Goal: Find specific page/section: Find specific page/section

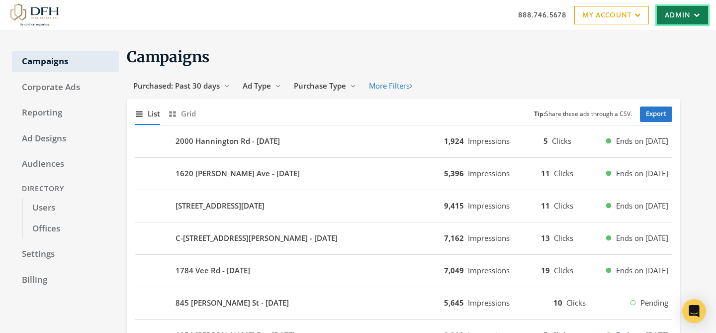
click at [686, 16] on link "Admin" at bounding box center [682, 15] width 51 height 18
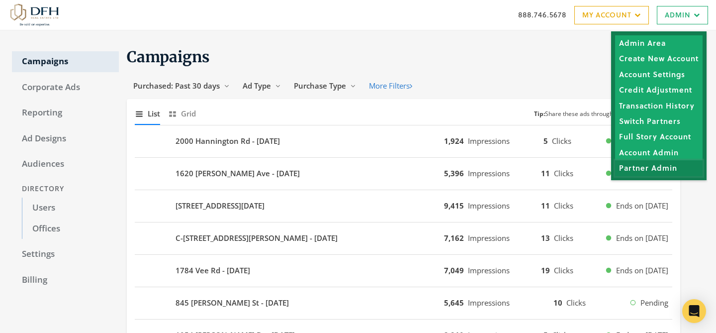
click at [655, 170] on link "Partner Admin" at bounding box center [659, 167] width 88 height 15
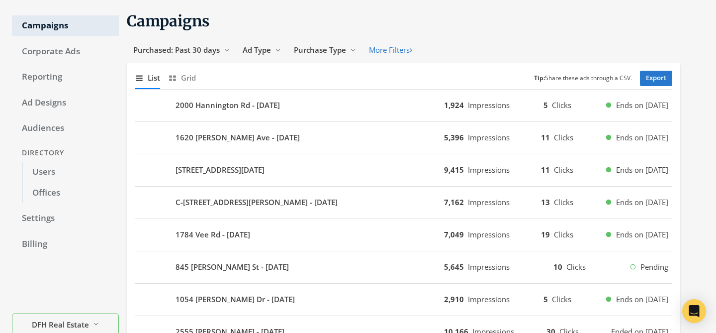
scroll to position [32, 0]
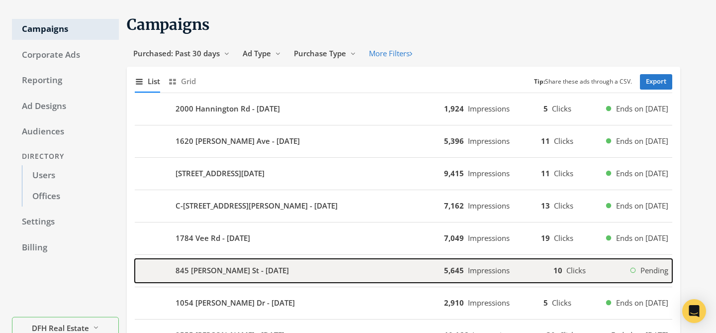
click at [267, 268] on b "845 [PERSON_NAME] St - [DATE]" at bounding box center [232, 270] width 113 height 11
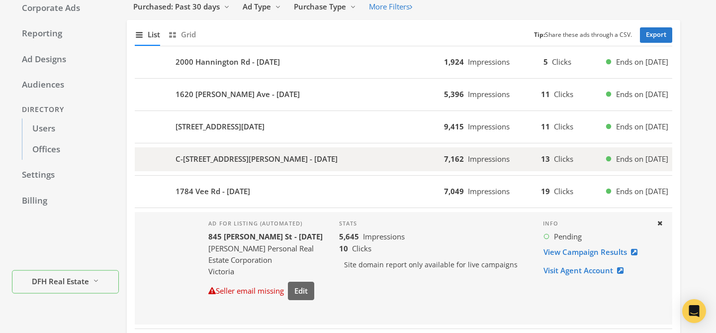
scroll to position [83, 0]
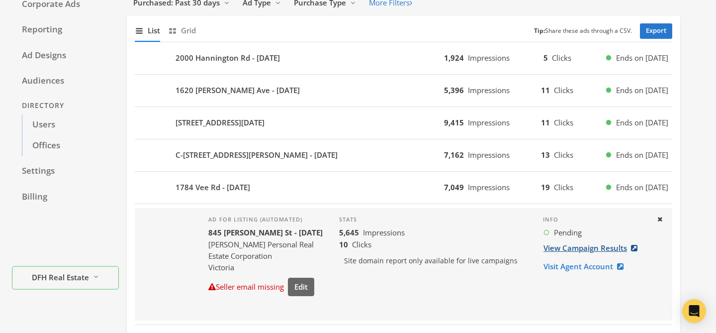
click at [556, 251] on link "View Campaign Results" at bounding box center [593, 248] width 101 height 18
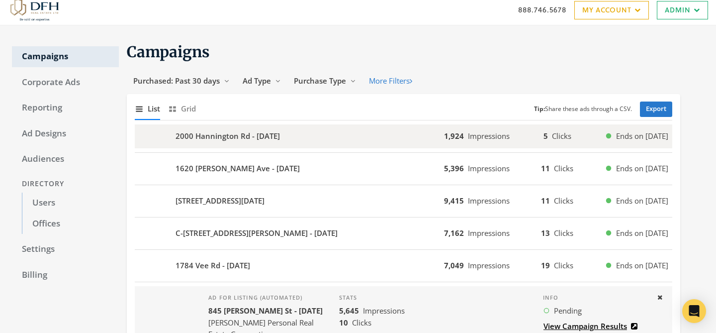
scroll to position [0, 0]
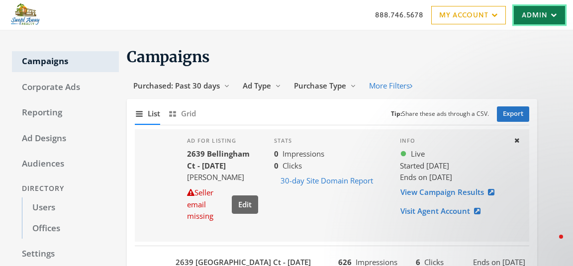
click at [532, 9] on link "Admin" at bounding box center [539, 15] width 51 height 18
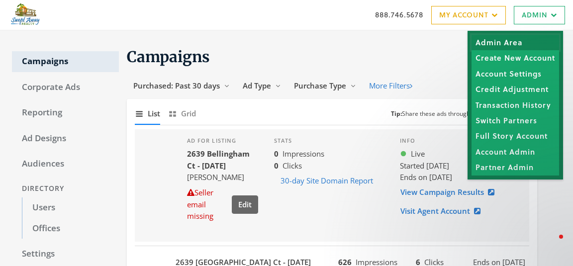
click at [506, 38] on link "Admin Area" at bounding box center [516, 42] width 88 height 15
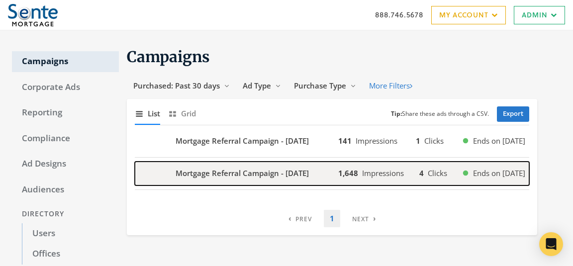
click at [216, 173] on b "Mortgage Referral Campaign - [DATE]" at bounding box center [242, 173] width 133 height 11
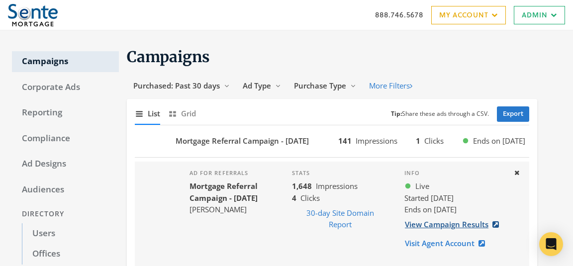
click at [453, 223] on link "View Campaign Results" at bounding box center [454, 224] width 101 height 18
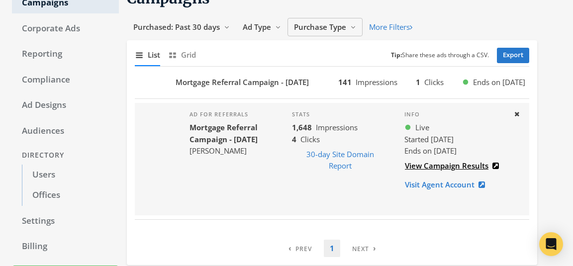
scroll to position [69, 0]
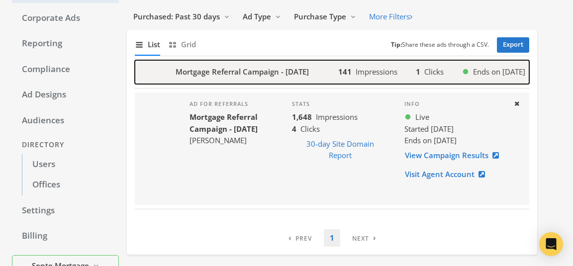
click at [279, 75] on b "Mortgage Referral Campaign - [DATE]" at bounding box center [242, 71] width 133 height 11
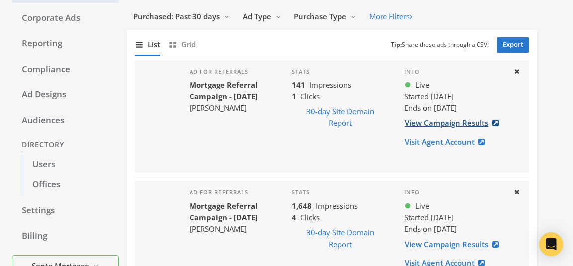
click at [432, 124] on link "View Campaign Results" at bounding box center [454, 123] width 101 height 18
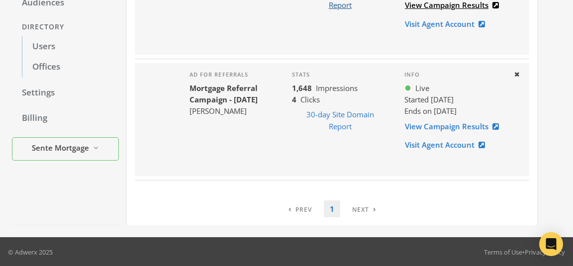
scroll to position [0, 0]
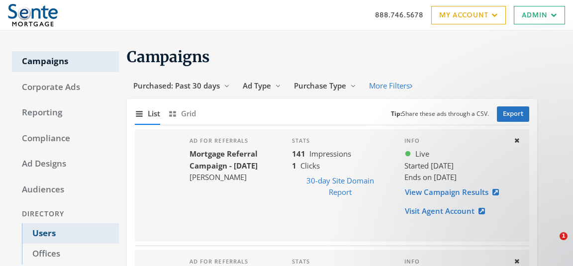
click at [56, 231] on link "Users" at bounding box center [70, 233] width 97 height 21
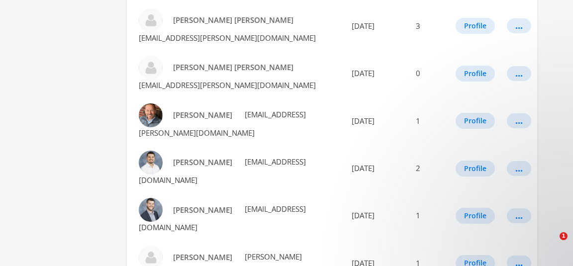
scroll to position [533, 0]
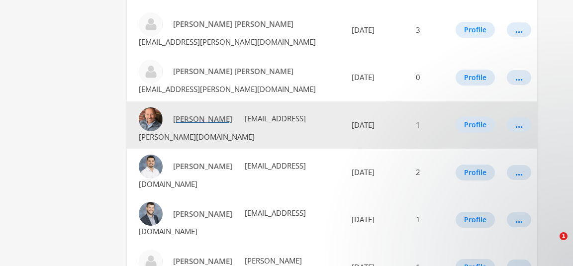
click at [195, 114] on span "[PERSON_NAME]" at bounding box center [202, 119] width 59 height 10
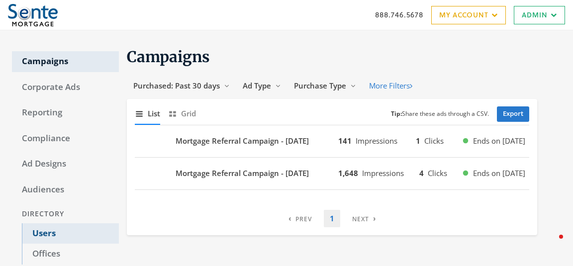
click at [45, 235] on link "Users" at bounding box center [70, 233] width 97 height 21
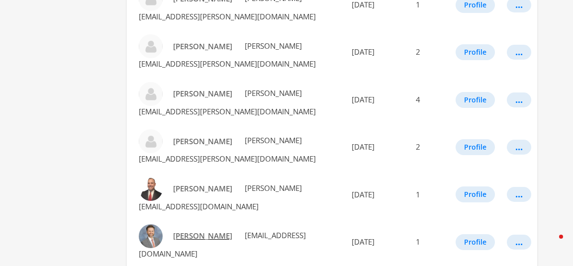
scroll to position [889, 0]
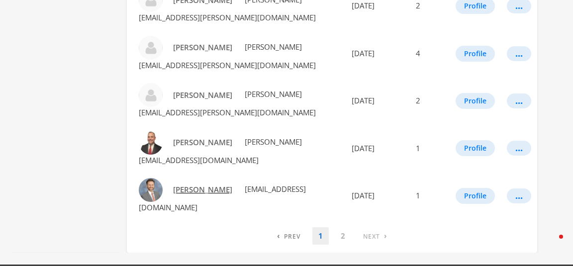
click at [181, 181] on link "Jarrett Hodson" at bounding box center [203, 190] width 72 height 18
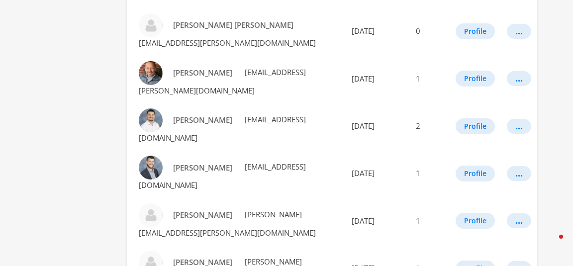
scroll to position [579, 0]
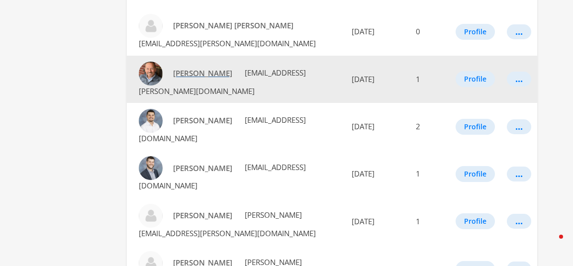
click at [193, 68] on span "[PERSON_NAME]" at bounding box center [202, 73] width 59 height 10
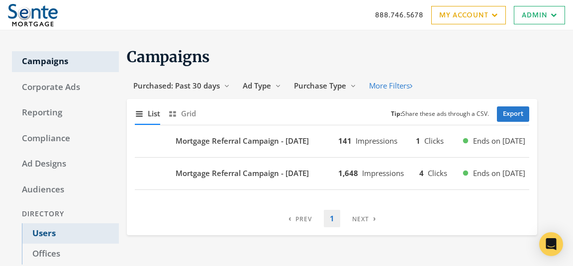
click at [49, 232] on link "Users" at bounding box center [70, 233] width 97 height 21
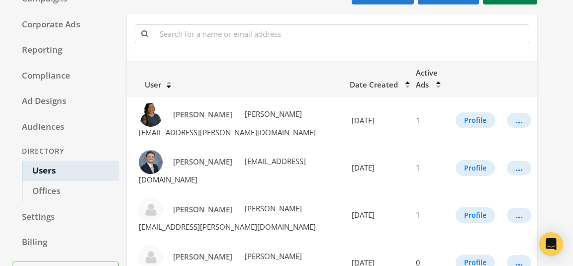
scroll to position [63, 0]
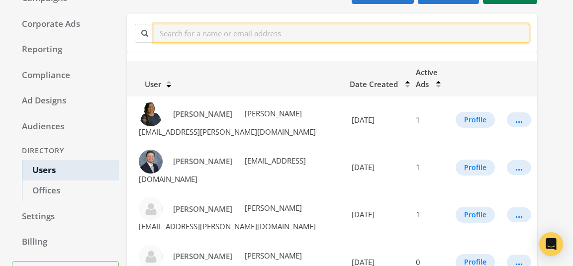
click at [239, 37] on input "text" at bounding box center [342, 33] width 376 height 18
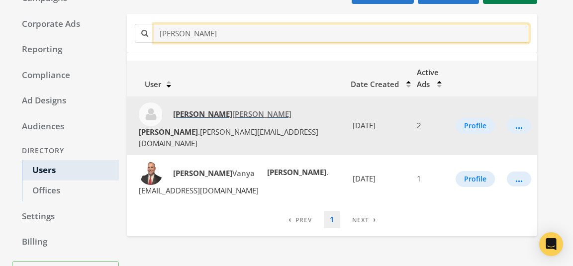
type input "[PERSON_NAME]"
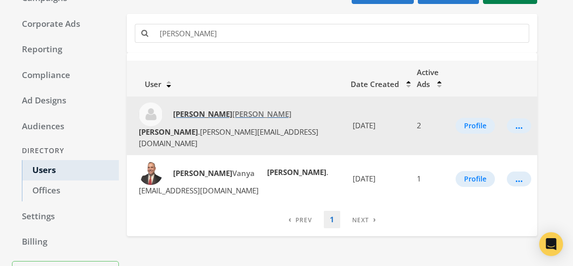
click at [200, 114] on span "[PERSON_NAME]" at bounding box center [232, 114] width 118 height 10
